Goal: Task Accomplishment & Management: Use online tool/utility

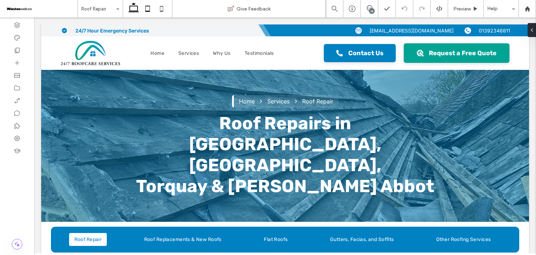
click at [143, 12] on icon at bounding box center [148, 9] width 14 height 14
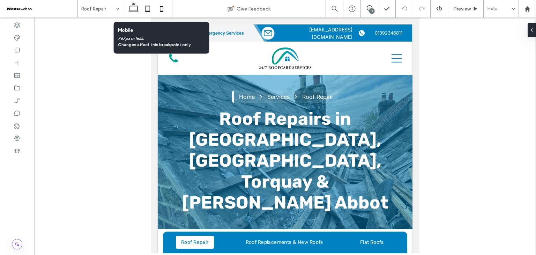
click at [164, 8] on icon at bounding box center [162, 9] width 14 height 14
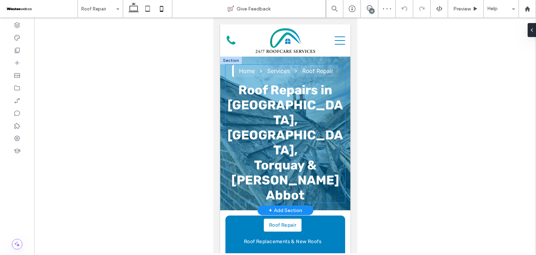
click at [335, 76] on div "Home Services Roof Repair Roof Repairs in Exeter, Exmouth, Torquay & Newton Abb…" at bounding box center [285, 134] width 120 height 138
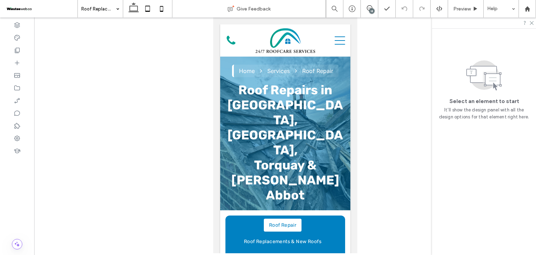
click at [150, 12] on icon at bounding box center [148, 9] width 14 height 14
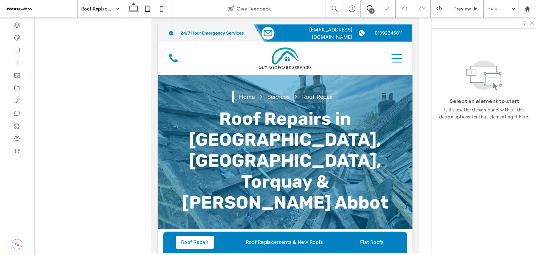
click at [371, 8] on icon at bounding box center [370, 8] width 6 height 6
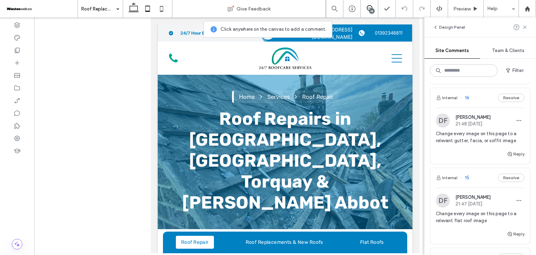
scroll to position [244, 0]
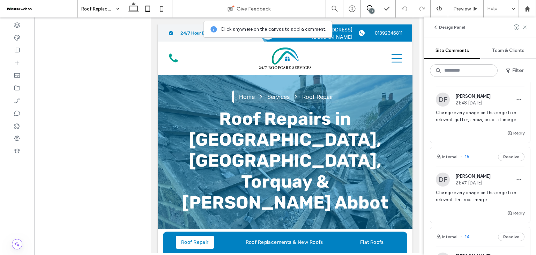
click at [470, 130] on div "Reply" at bounding box center [480, 136] width 100 height 14
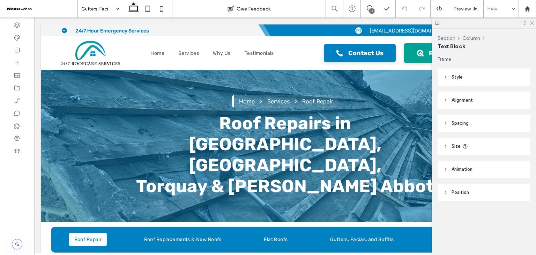
type input "*****"
type input "**"
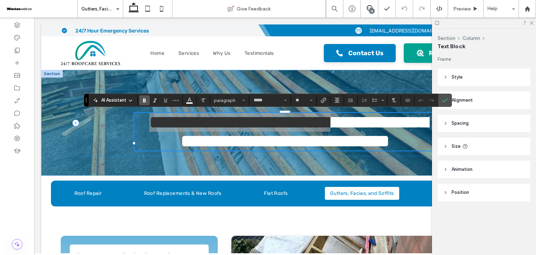
drag, startPoint x: 329, startPoint y: 29, endPoint x: 374, endPoint y: 9, distance: 49.5
click at [374, 9] on span at bounding box center [369, 8] width 17 height 6
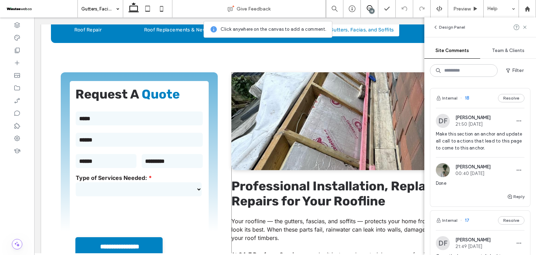
scroll to position [244, 0]
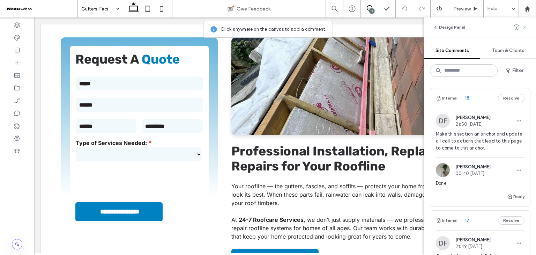
click at [525, 24] on icon at bounding box center [525, 27] width 6 height 6
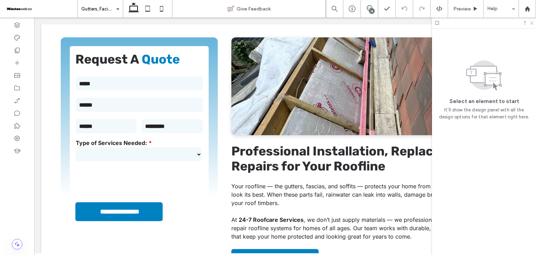
click at [531, 23] on use at bounding box center [532, 23] width 4 height 4
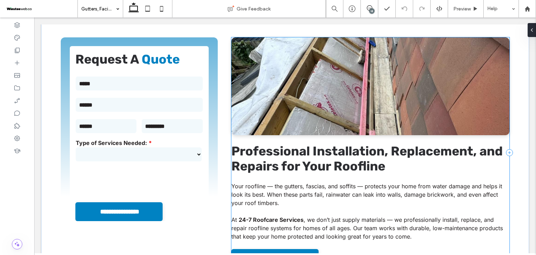
click at [378, 153] on div "Professional Installation, Replacement, and Repairs for Your Roofline Your roof…" at bounding box center [370, 152] width 278 height 230
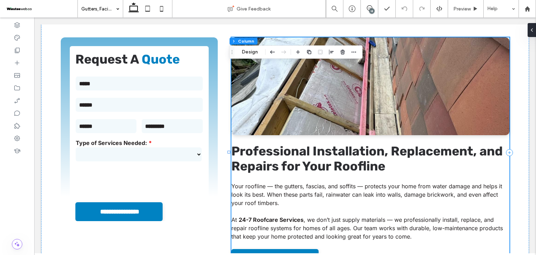
click at [378, 153] on div "Professional Installation, Replacement, and Repairs for Your Roofline Your roof…" at bounding box center [370, 152] width 278 height 230
drag, startPoint x: 249, startPoint y: 53, endPoint x: 225, endPoint y: 43, distance: 25.9
click at [249, 53] on button "Design" at bounding box center [249, 52] width 25 height 8
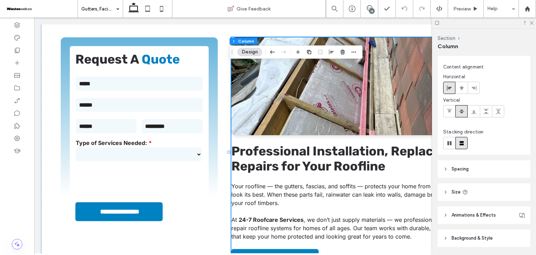
scroll to position [0, 0]
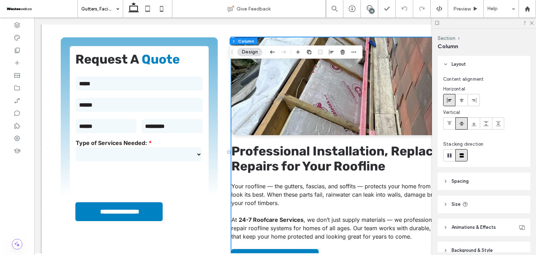
click at [485, 179] on header "Spacing" at bounding box center [484, 180] width 93 height 17
click at [506, 206] on input "****" at bounding box center [515, 207] width 19 height 12
type input "**"
type input "****"
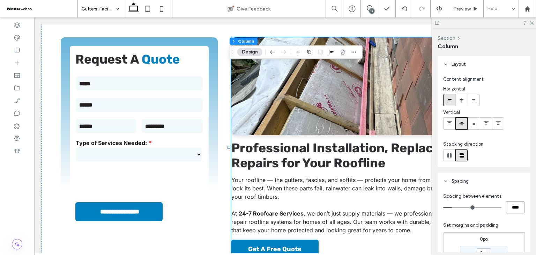
click at [335, 91] on img at bounding box center [370, 86] width 278 height 98
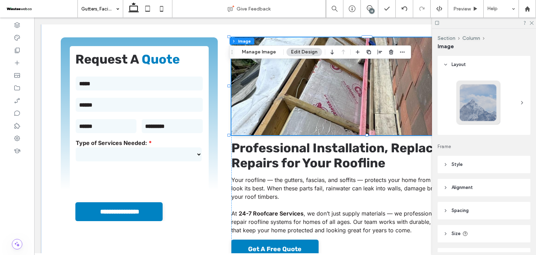
type input "**"
click at [266, 50] on button "Manage Image" at bounding box center [258, 52] width 43 height 8
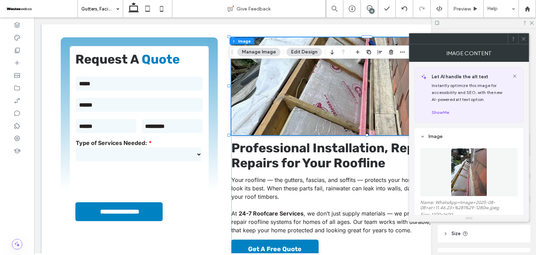
click at [469, 168] on img at bounding box center [469, 172] width 36 height 48
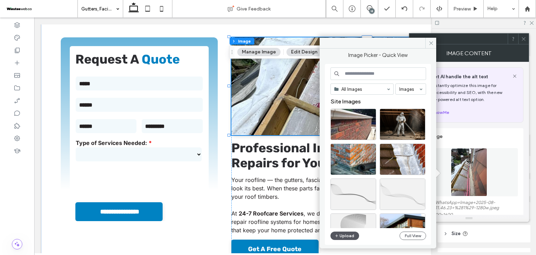
click at [345, 236] on button "Upload" at bounding box center [345, 235] width 29 height 8
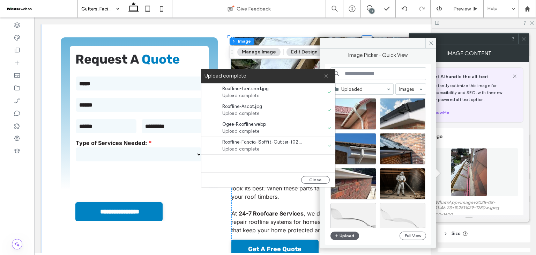
click at [327, 75] on use at bounding box center [326, 75] width 3 height 3
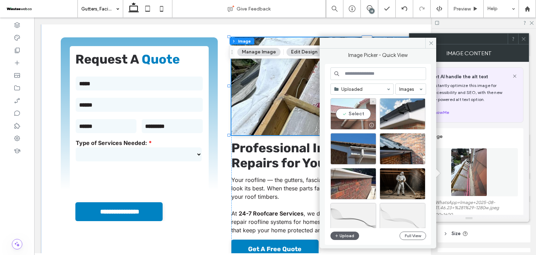
drag, startPoint x: 363, startPoint y: 116, endPoint x: 329, endPoint y: 99, distance: 38.4
click at [363, 116] on div "Select" at bounding box center [354, 113] width 46 height 31
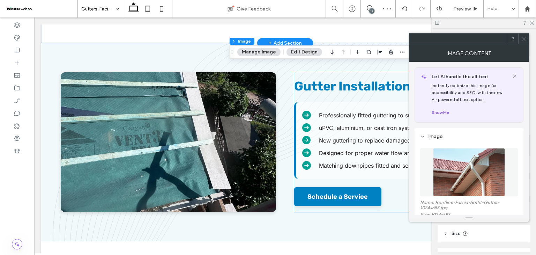
scroll to position [454, 0]
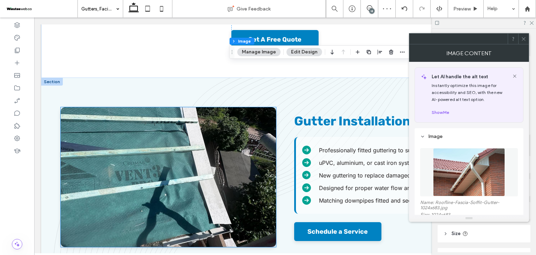
click at [260, 158] on img at bounding box center [168, 177] width 215 height 140
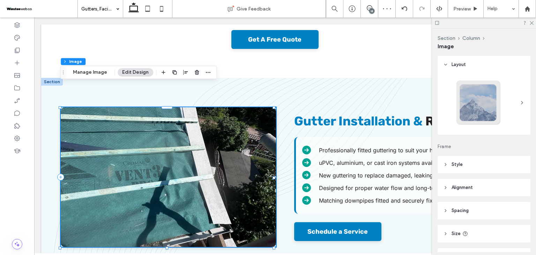
click at [260, 158] on div at bounding box center [168, 177] width 215 height 140
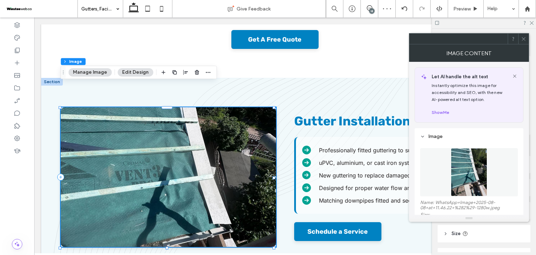
type input "**"
click at [461, 170] on img at bounding box center [469, 172] width 36 height 48
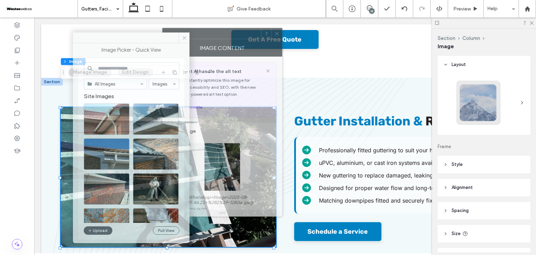
drag, startPoint x: 445, startPoint y: 41, endPoint x: 198, endPoint y: 36, distance: 246.8
click at [198, 36] on div at bounding box center [212, 33] width 98 height 10
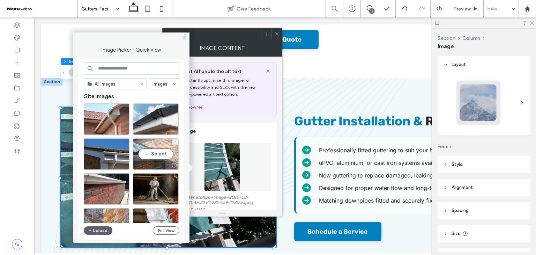
click at [162, 153] on div "Select" at bounding box center [156, 153] width 46 height 31
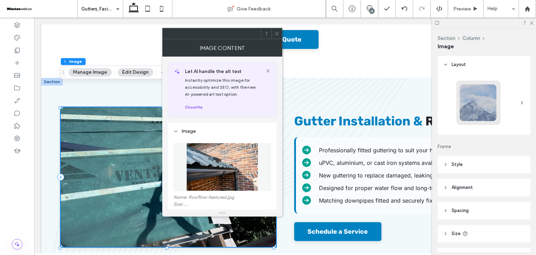
click at [273, 35] on div at bounding box center [277, 33] width 10 height 10
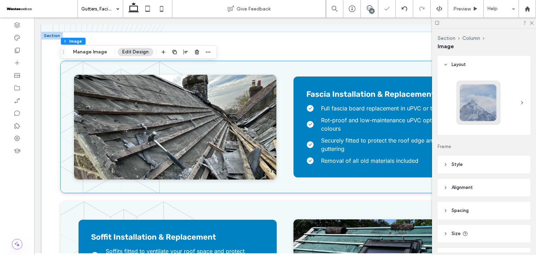
scroll to position [663, 0]
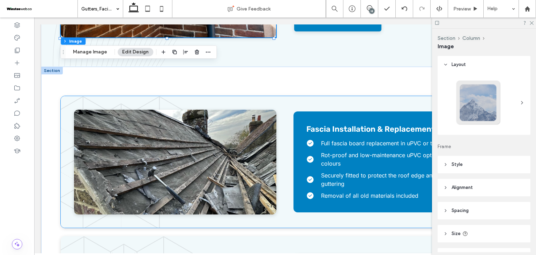
click at [228, 172] on img at bounding box center [175, 162] width 202 height 105
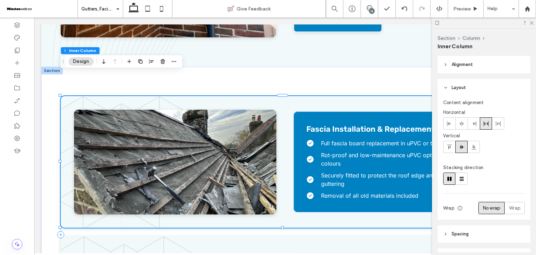
click at [228, 172] on img at bounding box center [175, 162] width 202 height 105
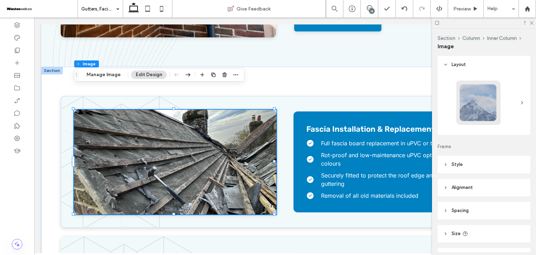
type input "**"
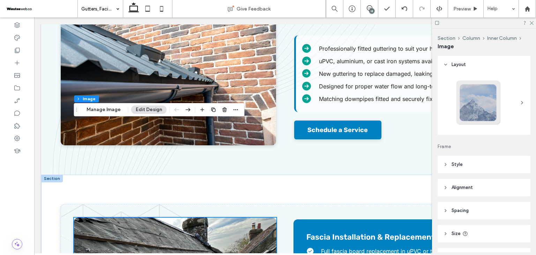
scroll to position [628, 0]
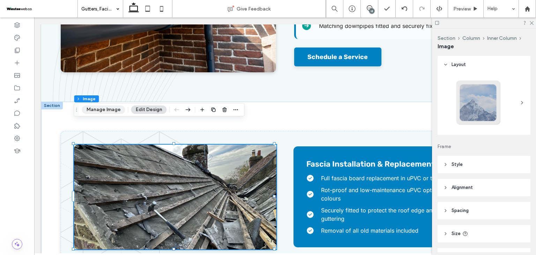
click at [115, 112] on button "Manage Image" at bounding box center [103, 109] width 43 height 8
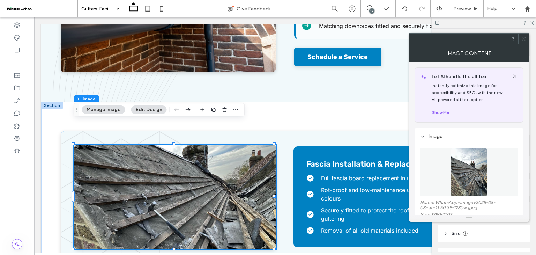
click at [485, 167] on img at bounding box center [469, 172] width 36 height 48
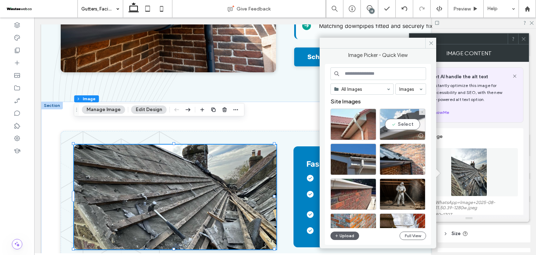
click at [403, 125] on div "Select" at bounding box center [403, 124] width 46 height 31
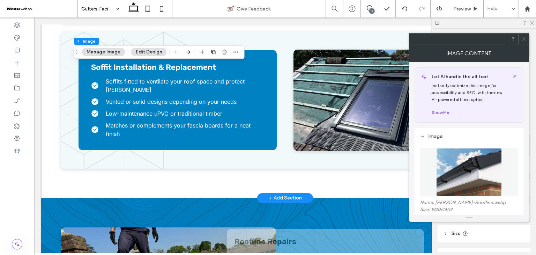
scroll to position [803, 0]
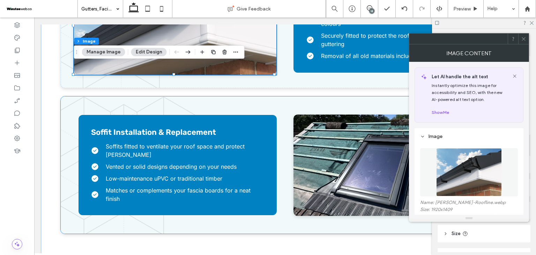
click at [331, 129] on img at bounding box center [393, 164] width 198 height 101
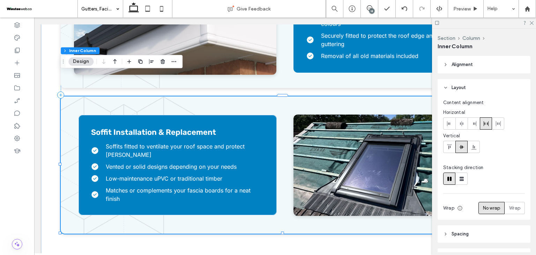
click at [331, 129] on img at bounding box center [393, 164] width 198 height 101
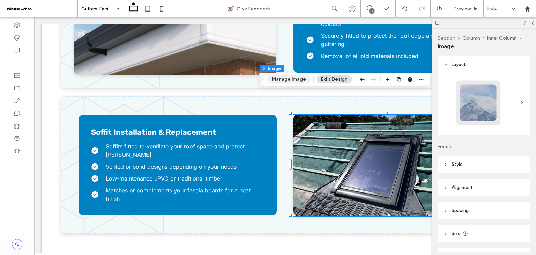
click at [297, 80] on button "Manage Image" at bounding box center [288, 79] width 43 height 8
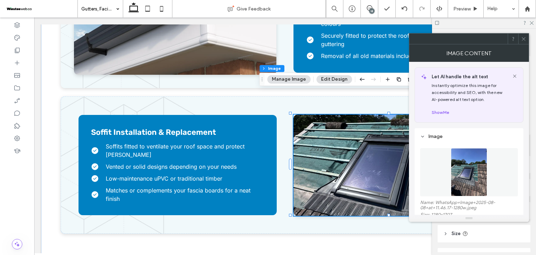
click at [468, 164] on img at bounding box center [469, 172] width 36 height 48
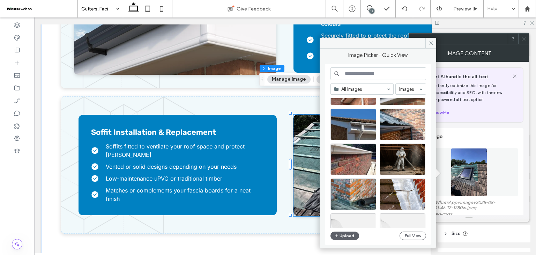
scroll to position [0, 0]
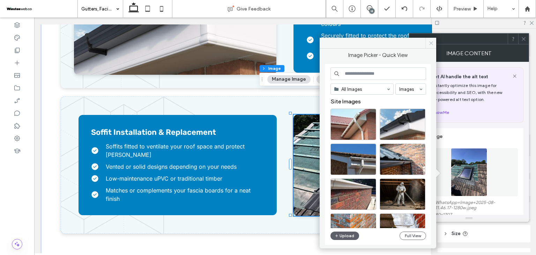
click at [435, 43] on span at bounding box center [430, 43] width 11 height 10
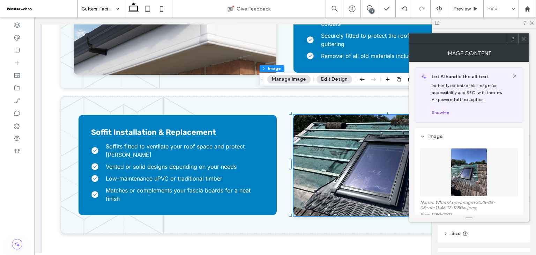
click at [469, 183] on img at bounding box center [469, 172] width 36 height 48
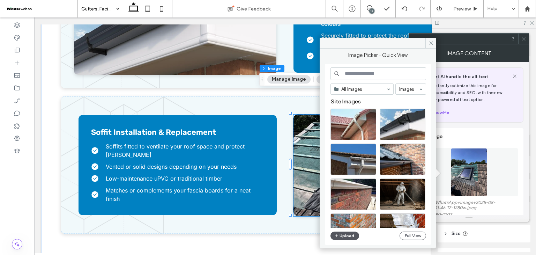
click at [345, 234] on button "Upload" at bounding box center [345, 235] width 29 height 8
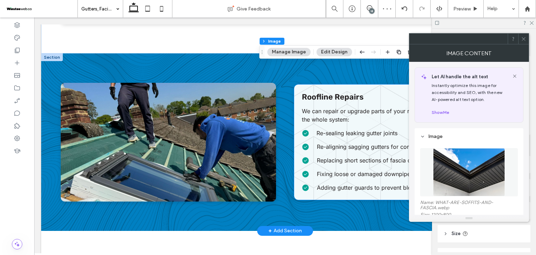
scroll to position [977, 0]
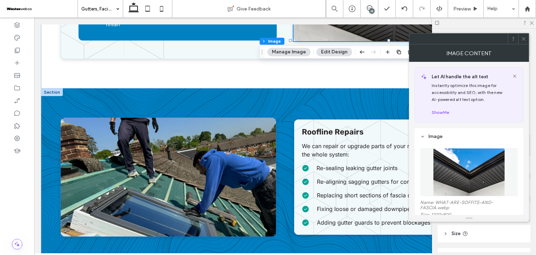
click at [264, 178] on img at bounding box center [168, 177] width 215 height 119
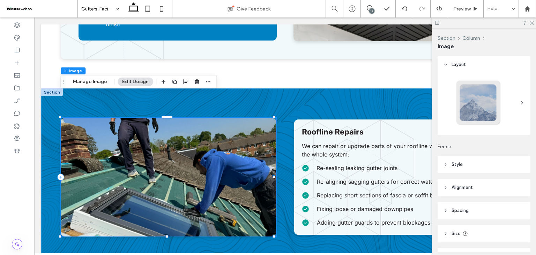
type input "**"
drag, startPoint x: 92, startPoint y: 83, endPoint x: 329, endPoint y: 127, distance: 241.0
click at [92, 83] on button "Manage Image" at bounding box center [89, 81] width 43 height 8
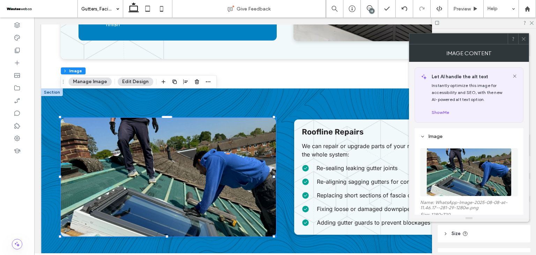
click at [453, 177] on img at bounding box center [469, 172] width 85 height 48
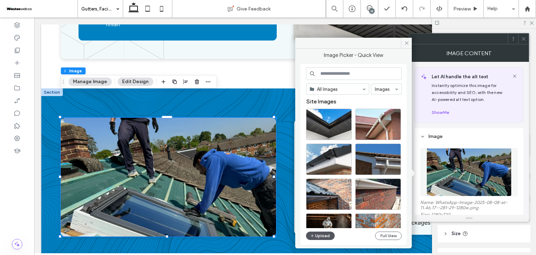
click at [331, 235] on button "Upload" at bounding box center [320, 235] width 29 height 8
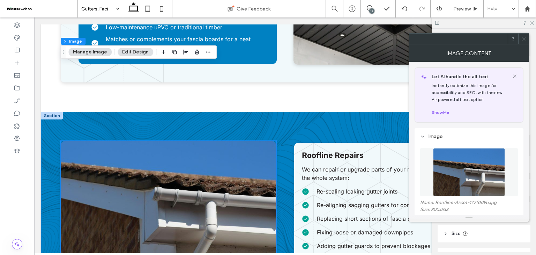
scroll to position [942, 0]
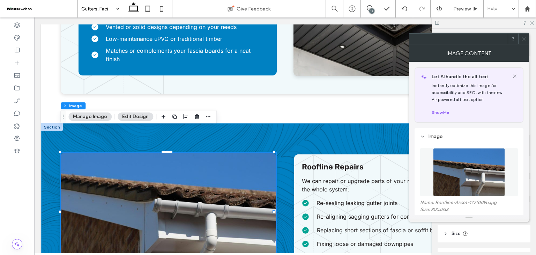
click at [526, 35] on span at bounding box center [523, 39] width 5 height 10
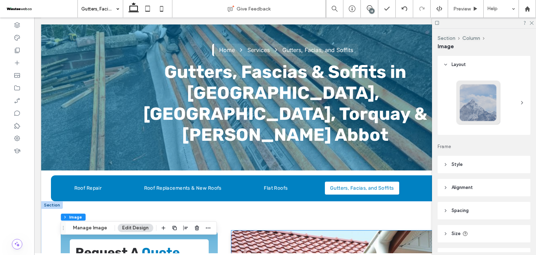
scroll to position [0, 0]
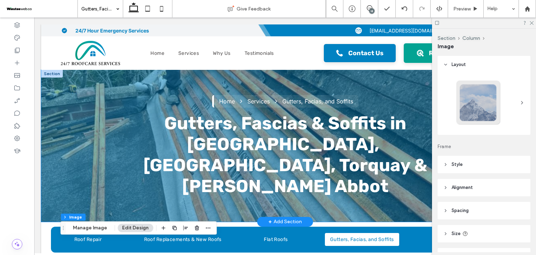
click at [69, 111] on div "Home Services Gutters, Facias, and Soffits Gutters, Fascias & Soffits in Exeter…" at bounding box center [285, 146] width 488 height 152
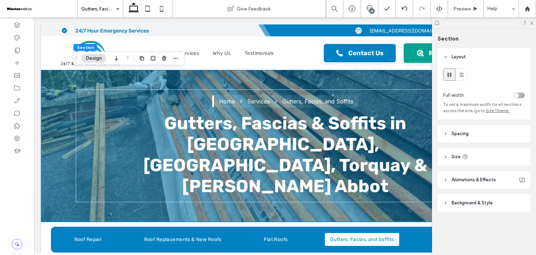
click at [482, 204] on span "Background & Style" at bounding box center [472, 202] width 41 height 7
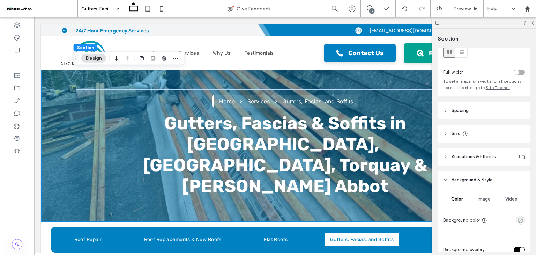
scroll to position [35, 0]
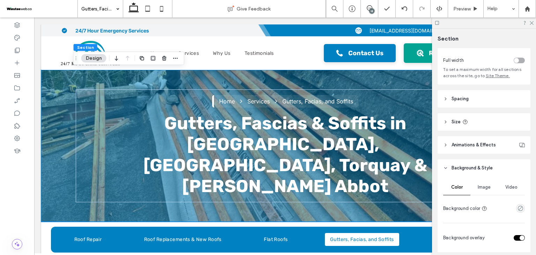
click at [485, 193] on div "Image" at bounding box center [483, 186] width 27 height 15
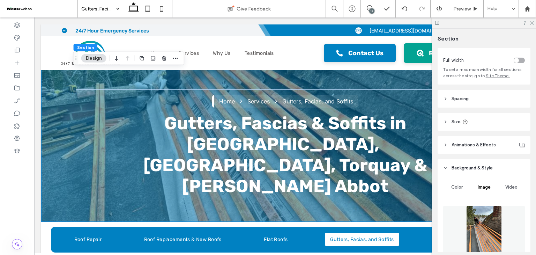
click at [491, 223] on img at bounding box center [484, 229] width 36 height 47
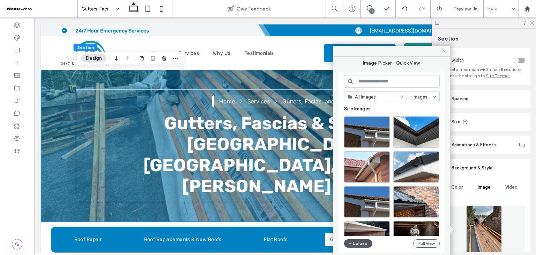
click at [355, 245] on button "Upload" at bounding box center [358, 243] width 29 height 8
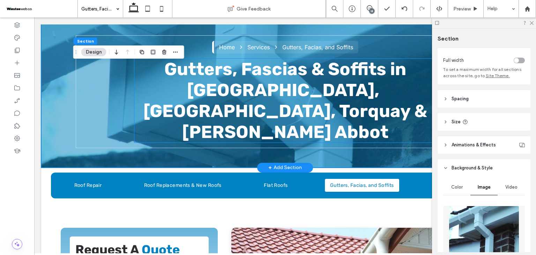
scroll to position [8, 0]
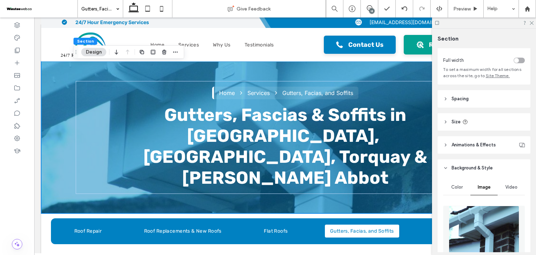
drag, startPoint x: 357, startPoint y: 11, endPoint x: 370, endPoint y: 9, distance: 12.7
click at [370, 9] on div "18" at bounding box center [371, 10] width 5 height 5
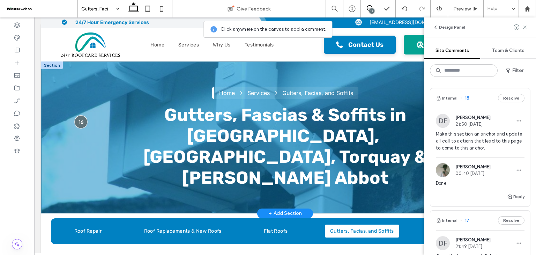
click at [81, 115] on div at bounding box center [80, 121] width 13 height 13
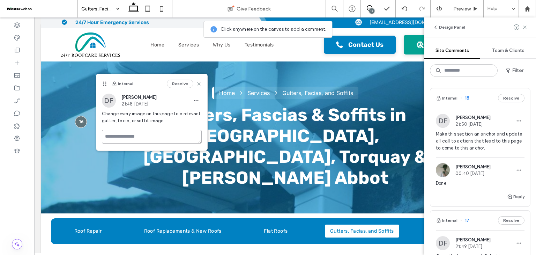
click at [147, 137] on textarea at bounding box center [152, 137] width 100 height 14
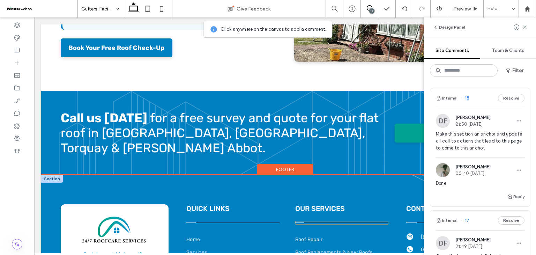
scroll to position [1222, 0]
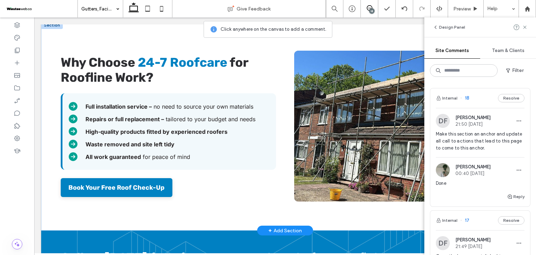
click at [339, 154] on img at bounding box center [396, 126] width 204 height 151
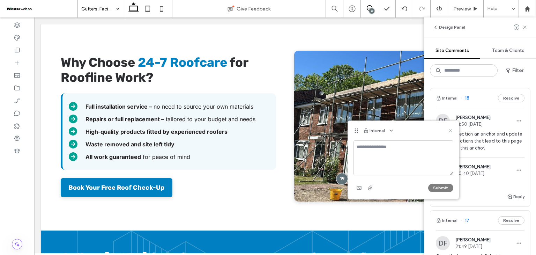
click at [452, 132] on use at bounding box center [450, 130] width 3 height 3
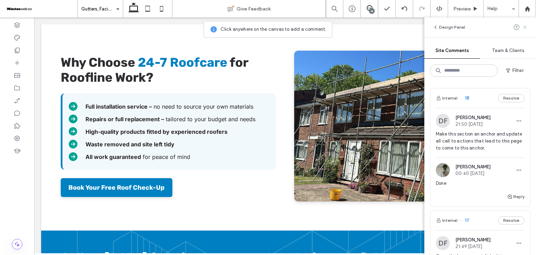
click at [527, 24] on span at bounding box center [525, 27] width 6 height 8
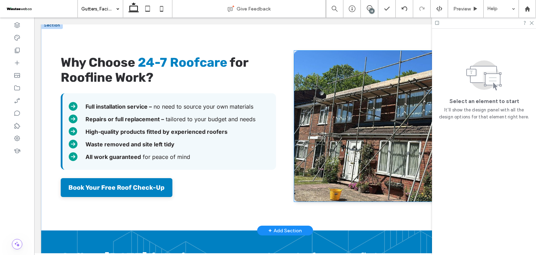
click at [384, 79] on img at bounding box center [396, 126] width 204 height 151
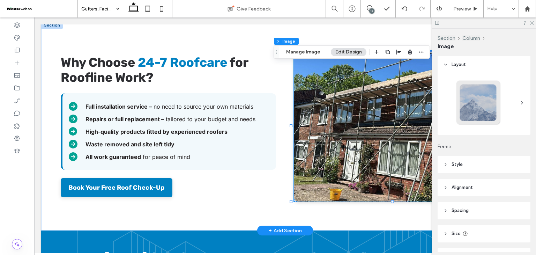
type input "**"
click at [384, 79] on img at bounding box center [396, 126] width 204 height 151
drag, startPoint x: 313, startPoint y: 55, endPoint x: 297, endPoint y: 49, distance: 17.6
click at [313, 55] on button "Manage Image" at bounding box center [303, 52] width 43 height 8
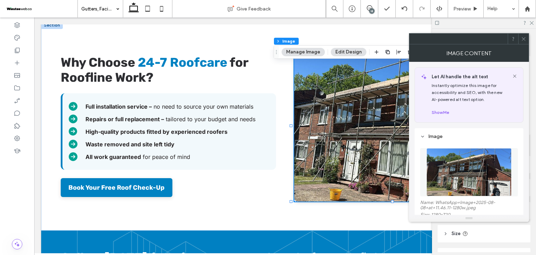
click at [468, 162] on img at bounding box center [469, 172] width 85 height 48
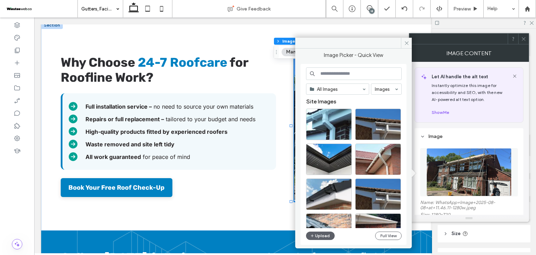
click at [332, 74] on input at bounding box center [354, 73] width 96 height 13
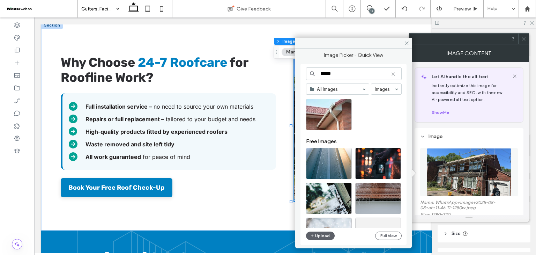
scroll to position [6, 0]
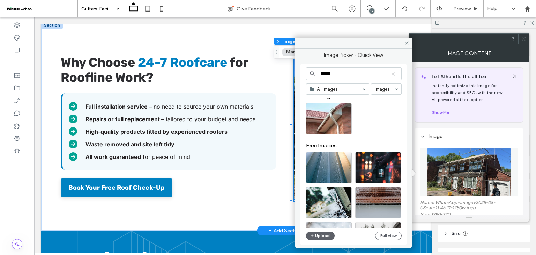
type input "******"
click at [324, 232] on button "Upload" at bounding box center [320, 235] width 29 height 8
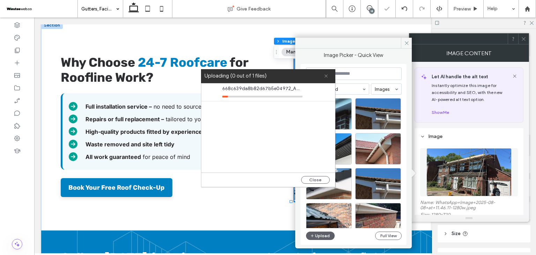
click at [326, 75] on icon at bounding box center [326, 76] width 5 height 5
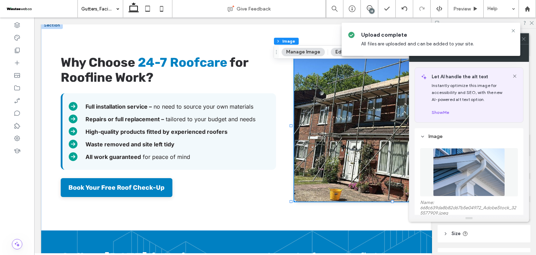
click at [450, 162] on img at bounding box center [469, 172] width 72 height 48
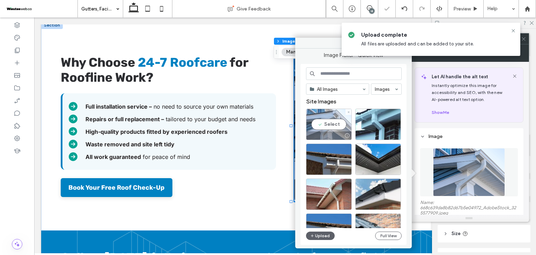
click at [329, 126] on div "Select" at bounding box center [329, 124] width 46 height 31
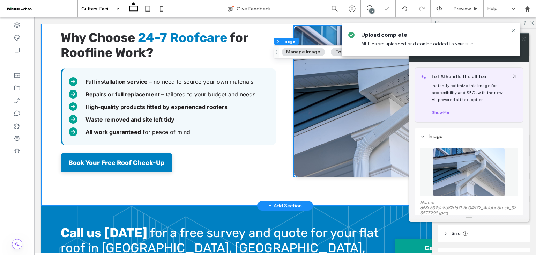
scroll to position [1222, 0]
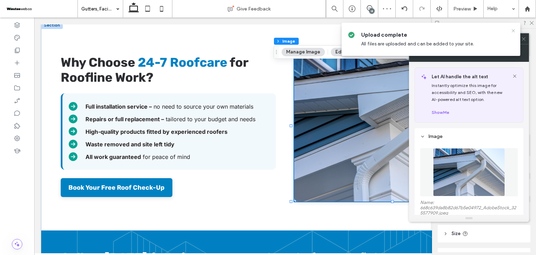
click at [514, 30] on icon at bounding box center [514, 31] width 6 height 6
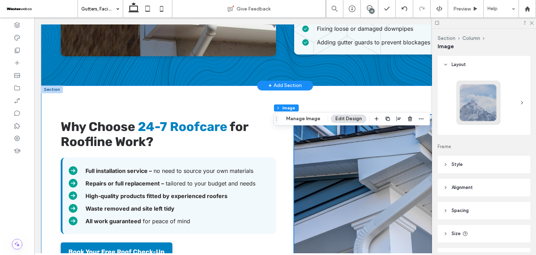
scroll to position [1117, 0]
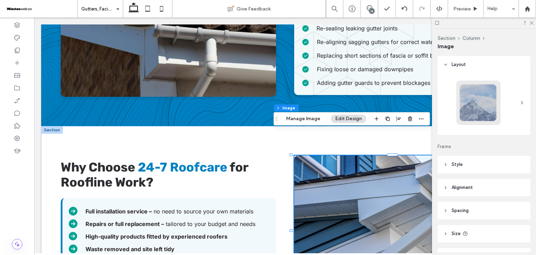
click at [373, 10] on div "18" at bounding box center [371, 10] width 5 height 5
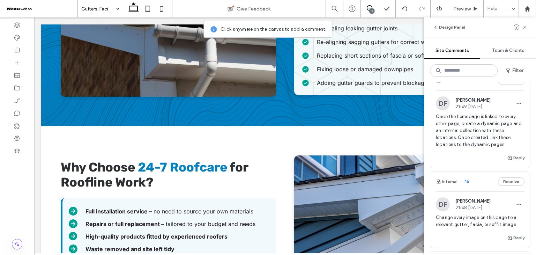
scroll to position [175, 0]
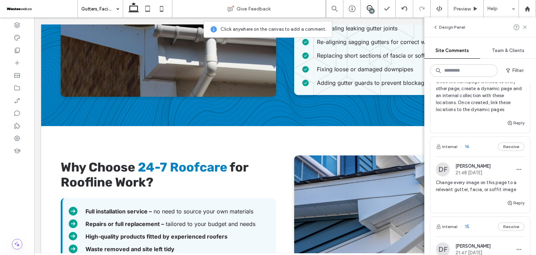
click at [462, 204] on div "Reply" at bounding box center [480, 206] width 100 height 14
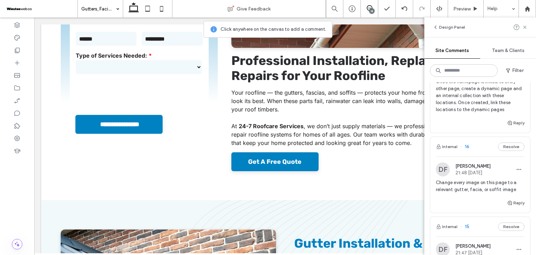
scroll to position [0, 0]
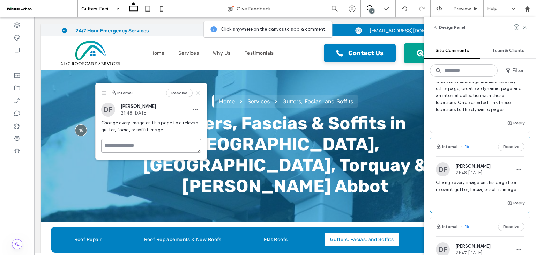
click at [158, 141] on textarea at bounding box center [151, 146] width 100 height 14
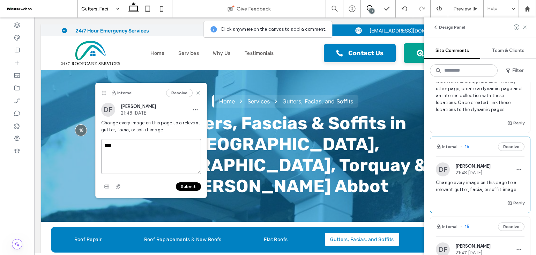
type textarea "****"
click at [185, 187] on button "Submit" at bounding box center [188, 186] width 25 height 8
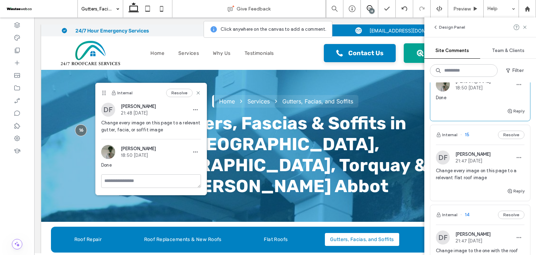
scroll to position [314, 0]
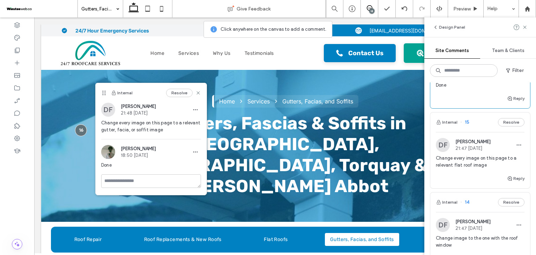
click at [459, 177] on div "Reply" at bounding box center [480, 181] width 100 height 14
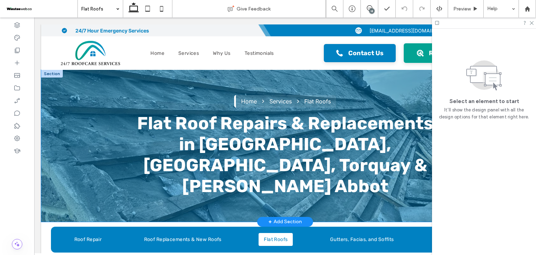
click at [66, 116] on div "Home Services Flat Roofs Flat Roof Repairs & Replacements in Exeter, Exmouth, T…" at bounding box center [285, 146] width 488 height 152
click at [364, 80] on div "Home Services Flat Roofs Flat Roof Repairs & Replacements in Exeter, Exmouth, T…" at bounding box center [285, 146] width 419 height 152
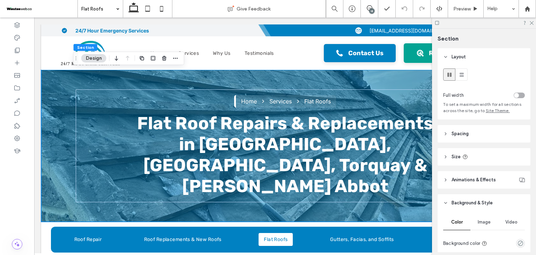
click at [486, 223] on span "Image" at bounding box center [484, 222] width 13 height 6
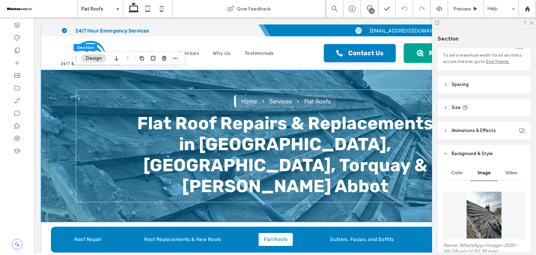
scroll to position [105, 0]
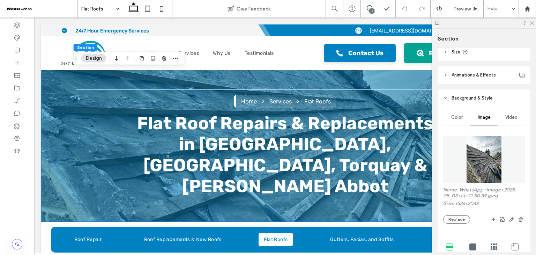
click at [481, 155] on img at bounding box center [484, 159] width 36 height 47
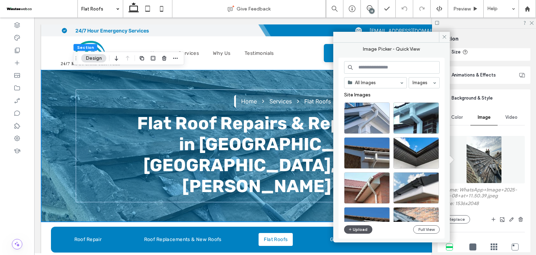
click at [369, 227] on button "Upload" at bounding box center [358, 229] width 29 height 8
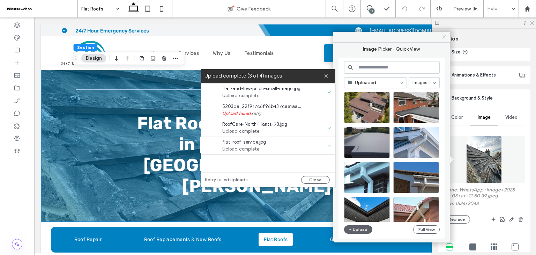
click at [323, 77] on label "Upload complete (3 of 4) images" at bounding box center [264, 75] width 119 height 9
click at [325, 76] on icon at bounding box center [326, 76] width 5 height 5
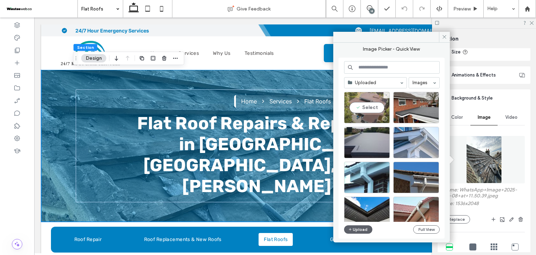
click at [372, 109] on div "Select" at bounding box center [367, 107] width 46 height 31
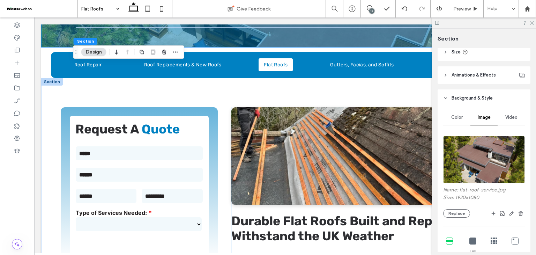
scroll to position [209, 0]
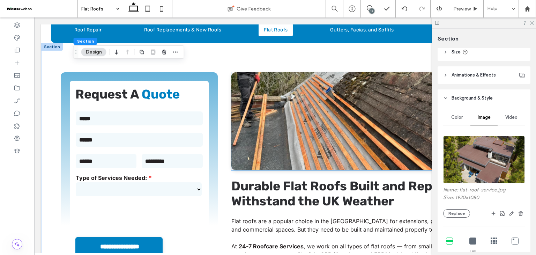
click at [363, 127] on img at bounding box center [370, 121] width 278 height 98
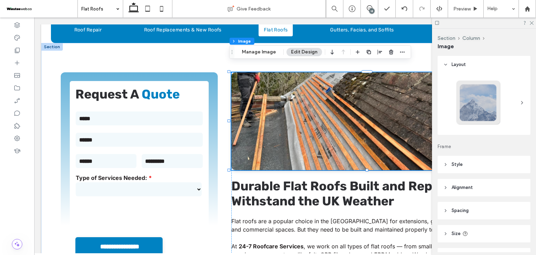
type input "**"
click at [265, 52] on button "Manage Image" at bounding box center [258, 52] width 43 height 8
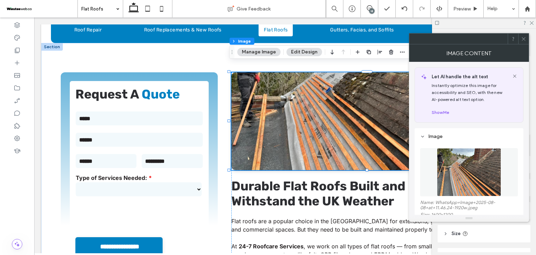
click at [484, 163] on img at bounding box center [469, 172] width 64 height 48
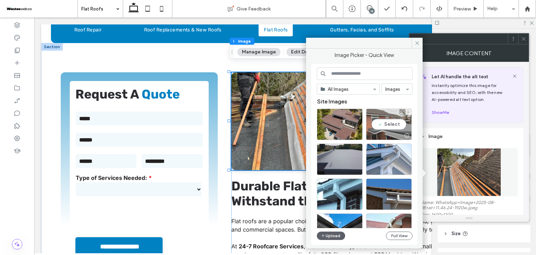
drag, startPoint x: 386, startPoint y: 125, endPoint x: 351, endPoint y: 108, distance: 38.2
click at [386, 125] on div "Select" at bounding box center [389, 124] width 46 height 31
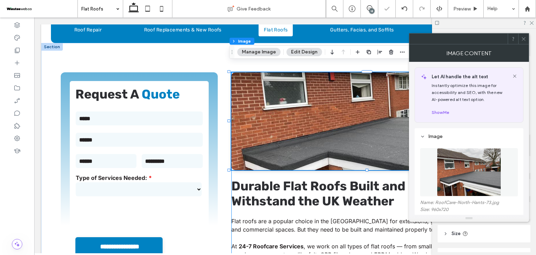
click at [248, 188] on div "Durable Flat Roofs Built and Repaired to Withstand the UK Weather Flat roofs ar…" at bounding box center [370, 183] width 278 height 222
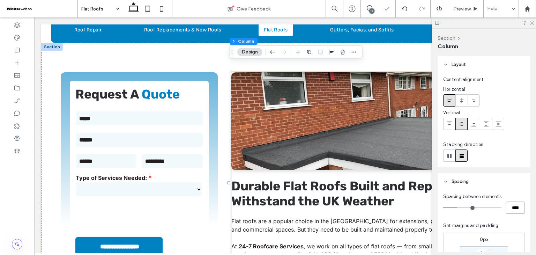
click at [512, 213] on input "****" at bounding box center [515, 207] width 19 height 12
type input "**"
type input "****"
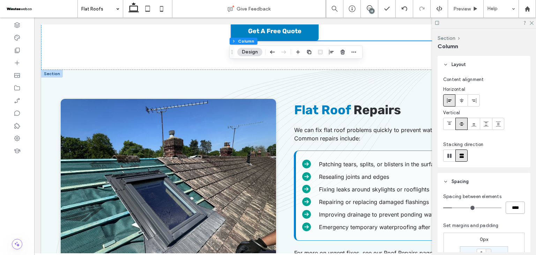
scroll to position [489, 0]
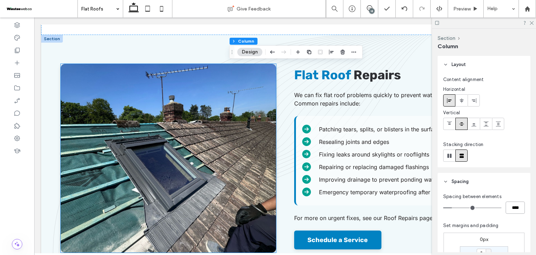
click at [225, 164] on img at bounding box center [168, 158] width 215 height 188
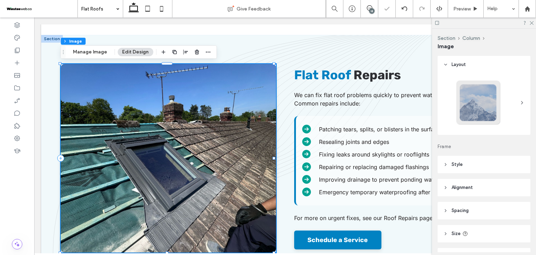
type input "**"
click at [89, 55] on button "Manage Image" at bounding box center [89, 52] width 43 height 8
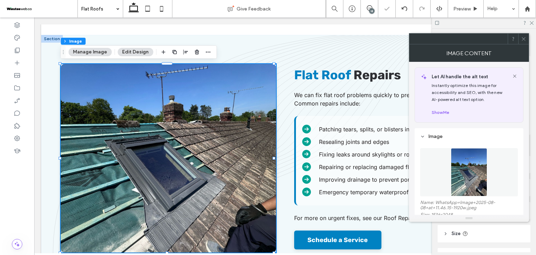
click at [462, 180] on figure at bounding box center [469, 172] width 98 height 48
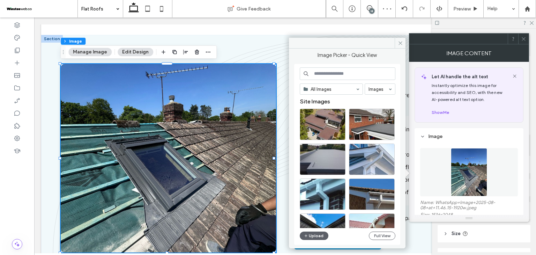
scroll to position [35, 0]
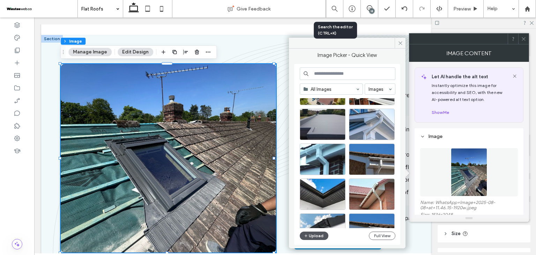
click at [314, 235] on button "Upload" at bounding box center [314, 235] width 29 height 8
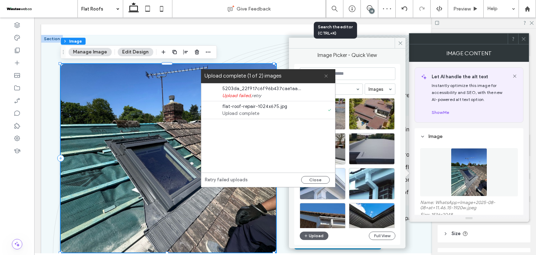
click at [326, 78] on icon at bounding box center [326, 76] width 5 height 5
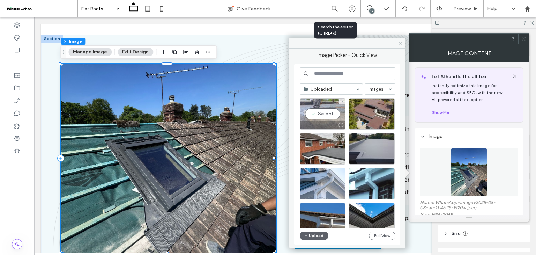
click at [334, 113] on div "Select" at bounding box center [323, 113] width 46 height 31
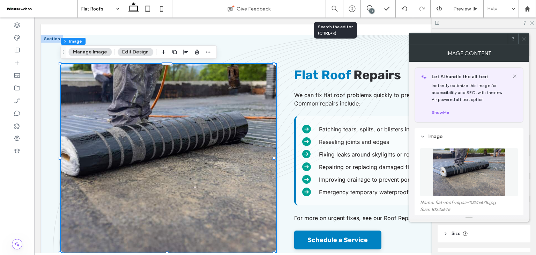
click at [528, 39] on div at bounding box center [523, 39] width 10 height 10
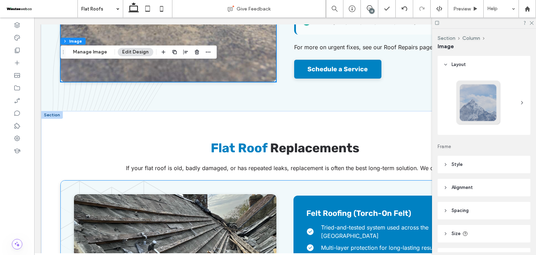
scroll to position [663, 0]
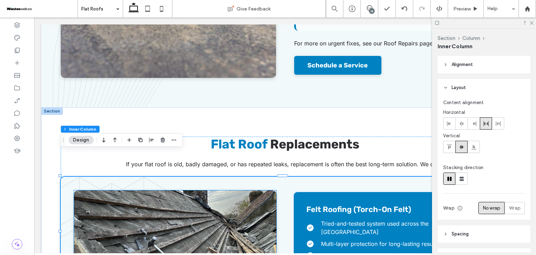
click at [247, 190] on img at bounding box center [175, 232] width 202 height 84
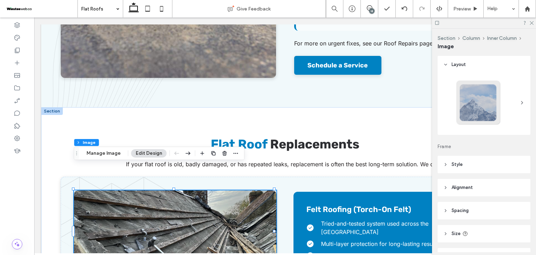
type input "**"
click at [120, 153] on button "Manage Image" at bounding box center [103, 153] width 43 height 8
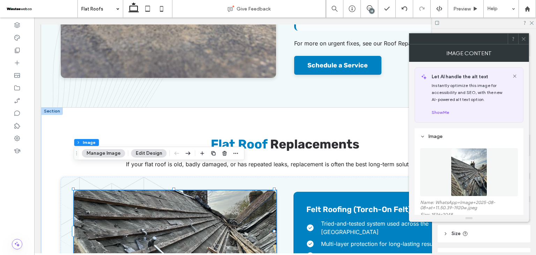
click at [455, 168] on img at bounding box center [469, 172] width 36 height 48
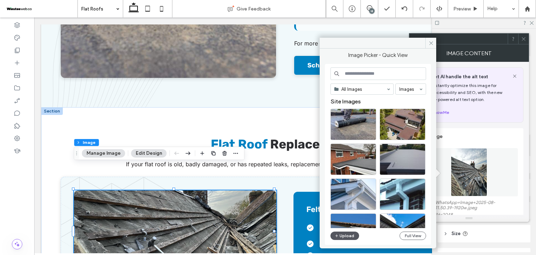
click at [348, 237] on button "Upload" at bounding box center [345, 235] width 29 height 8
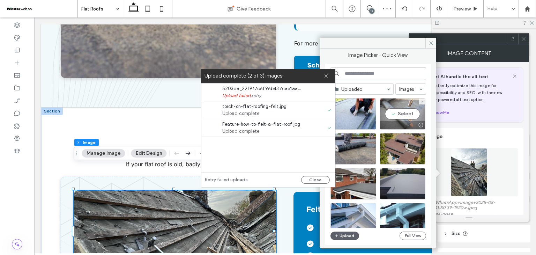
click at [392, 116] on div "Select" at bounding box center [403, 113] width 46 height 31
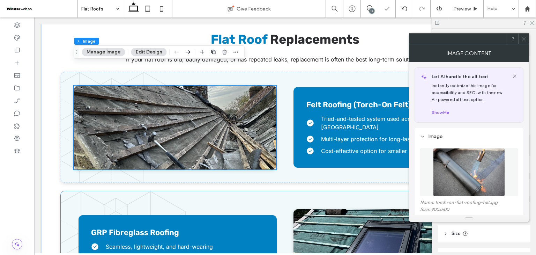
scroll to position [803, 0]
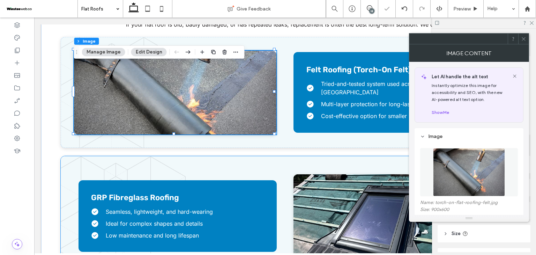
click at [313, 192] on img at bounding box center [393, 216] width 198 height 84
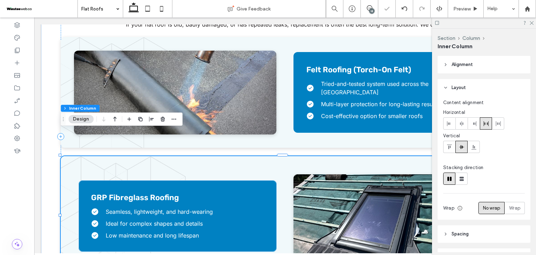
click at [313, 192] on img at bounding box center [393, 216] width 198 height 84
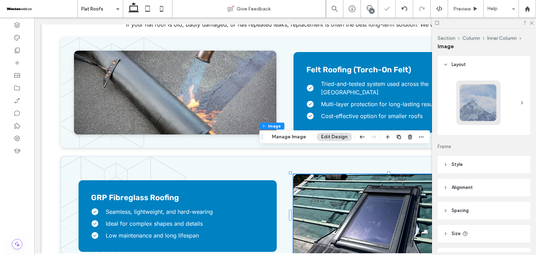
type input "**"
drag, startPoint x: 284, startPoint y: 133, endPoint x: 265, endPoint y: 126, distance: 20.8
click at [284, 133] on button "Manage Image" at bounding box center [288, 137] width 43 height 8
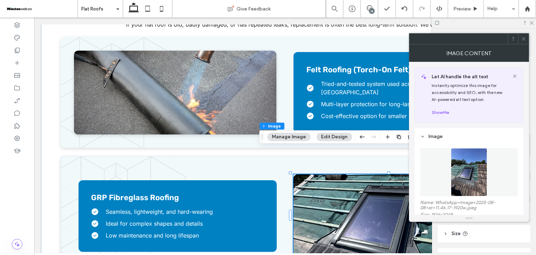
click at [477, 171] on img at bounding box center [469, 172] width 36 height 48
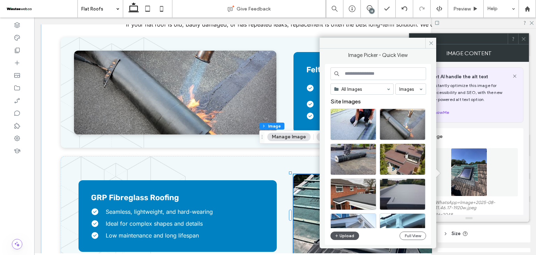
click at [351, 236] on button "Upload" at bounding box center [345, 235] width 29 height 8
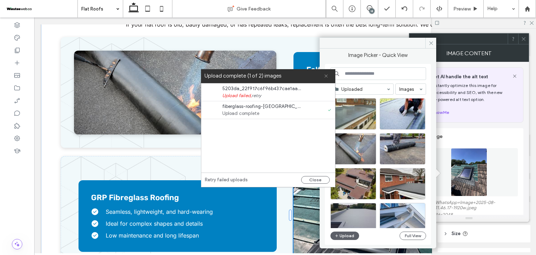
click at [326, 76] on use at bounding box center [326, 75] width 3 height 3
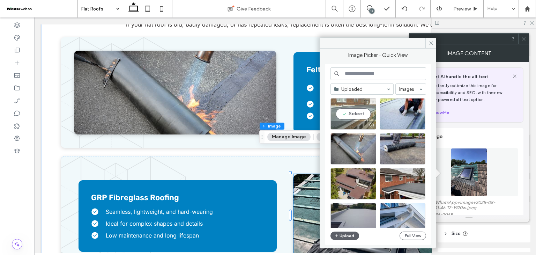
click at [353, 112] on div "Select" at bounding box center [354, 113] width 46 height 31
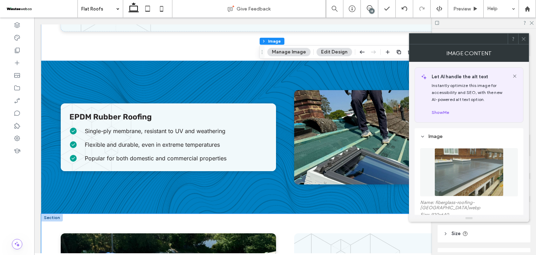
scroll to position [1012, 0]
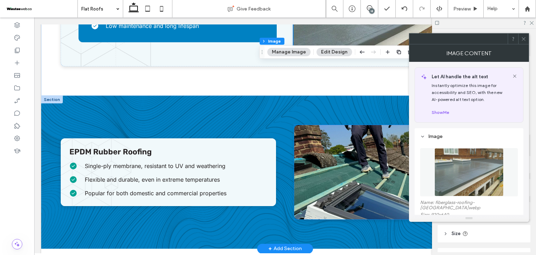
click at [334, 154] on img at bounding box center [401, 172] width 215 height 94
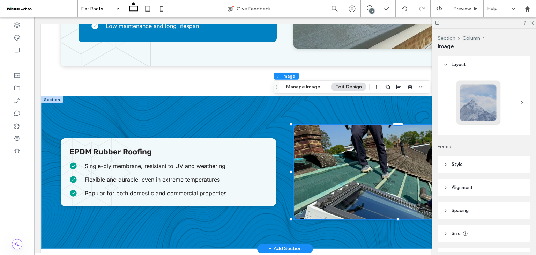
type input "**"
drag, startPoint x: 307, startPoint y: 89, endPoint x: 313, endPoint y: 92, distance: 6.4
click at [307, 89] on button "Manage Image" at bounding box center [303, 87] width 43 height 8
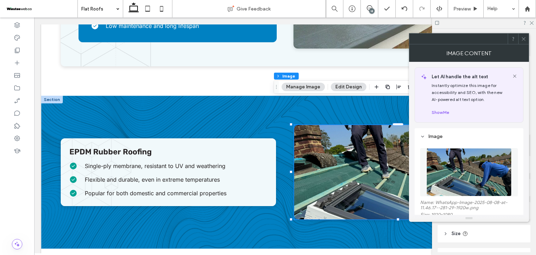
click at [460, 175] on img at bounding box center [469, 172] width 85 height 48
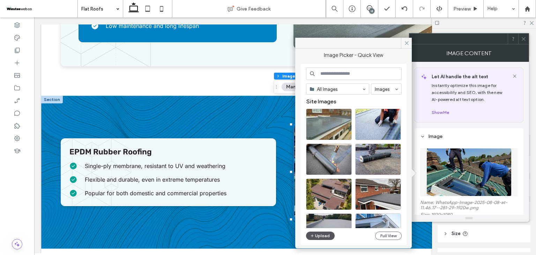
click at [324, 235] on button "Upload" at bounding box center [320, 235] width 29 height 8
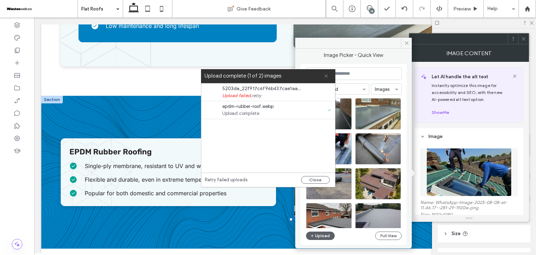
click at [324, 75] on icon at bounding box center [326, 76] width 5 height 5
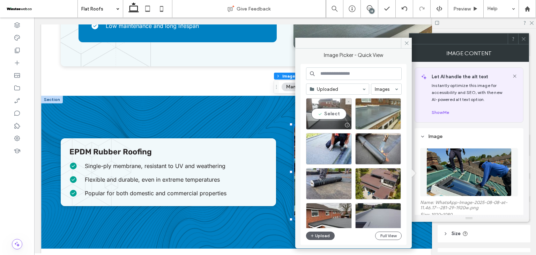
click at [328, 113] on div "Select" at bounding box center [329, 113] width 46 height 31
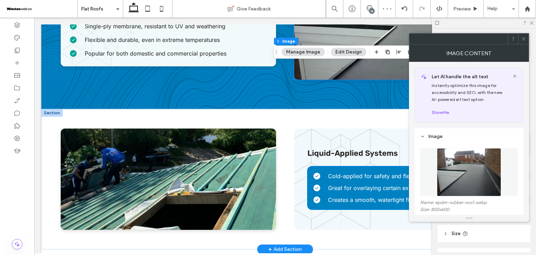
scroll to position [1187, 0]
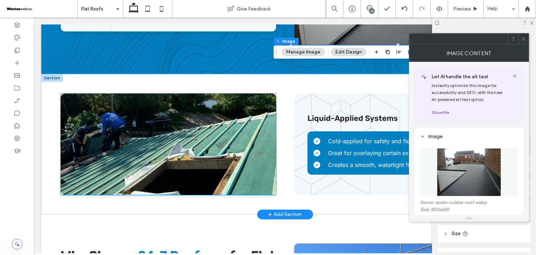
click at [239, 130] on img at bounding box center [168, 144] width 215 height 101
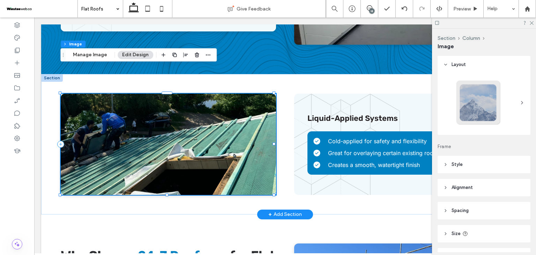
type input "**"
click at [97, 56] on button "Manage Image" at bounding box center [89, 55] width 43 height 8
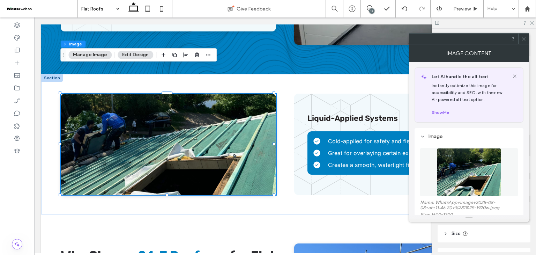
click at [465, 176] on figure at bounding box center [469, 172] width 98 height 48
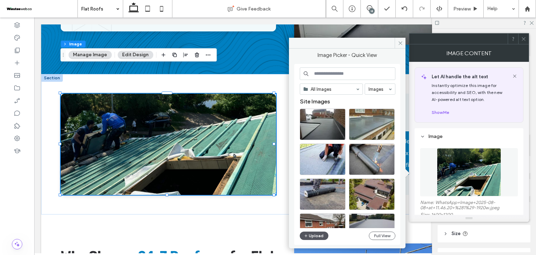
click at [310, 236] on button "Upload" at bounding box center [314, 235] width 29 height 8
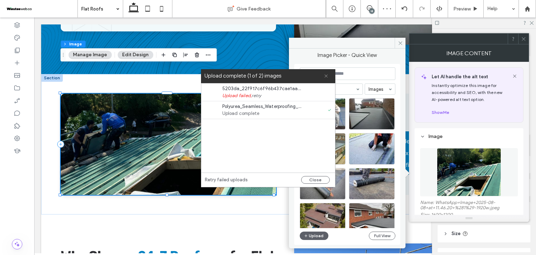
click at [326, 76] on use at bounding box center [326, 75] width 3 height 3
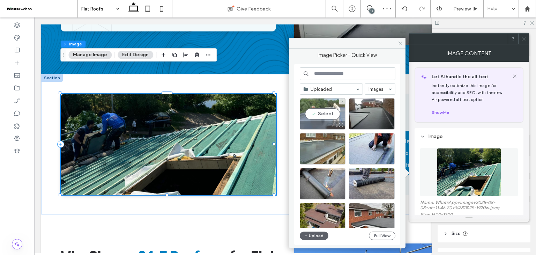
click at [324, 110] on div "Select" at bounding box center [323, 113] width 46 height 31
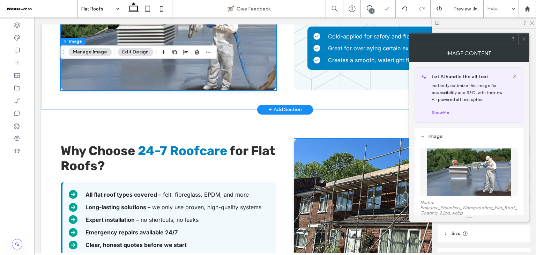
scroll to position [1326, 0]
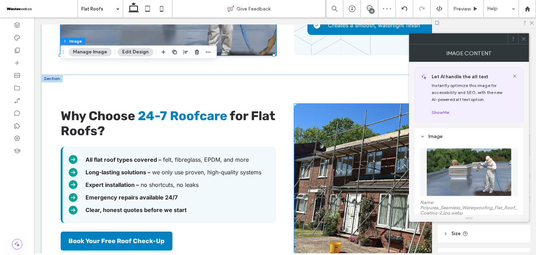
click at [319, 171] on img at bounding box center [396, 179] width 204 height 151
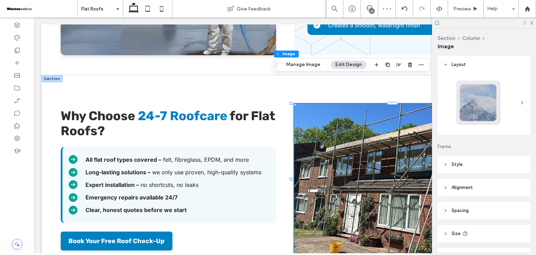
type input "**"
click at [314, 63] on button "Manage Image" at bounding box center [303, 64] width 43 height 8
